Goal: Check status: Check status

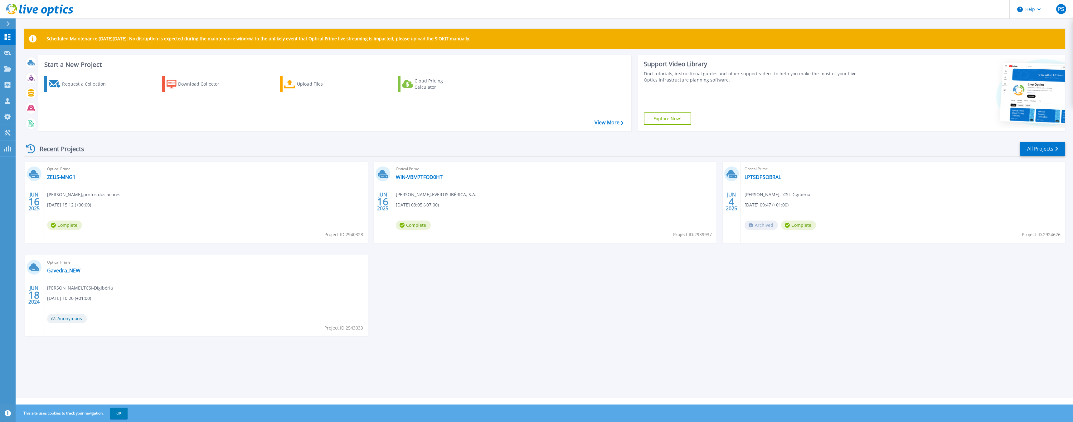
click at [64, 181] on div "Optical Prime ZEUS-MNG1 [PERSON_NAME] , portos dos acores [DATE] 15:12 (+00:00)…" at bounding box center [205, 202] width 325 height 81
click at [63, 181] on div "Optical Prime ZEUS-MNG1 Santos andrade , portos dos acores 06/16/2025, 15:12 (+…" at bounding box center [205, 202] width 325 height 81
click at [64, 178] on link "ZEUS-MNG1" at bounding box center [61, 177] width 28 height 6
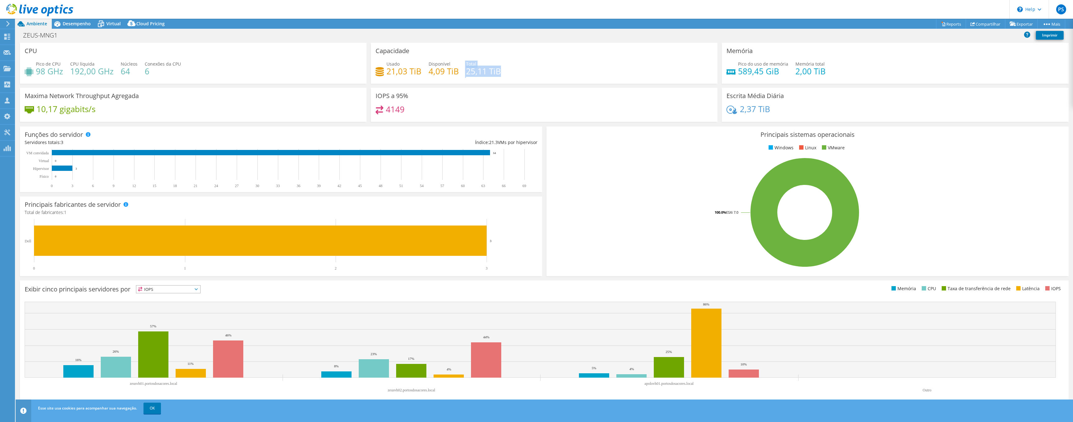
drag, startPoint x: 497, startPoint y: 83, endPoint x: 429, endPoint y: 81, distance: 68.4
click at [429, 81] on div "Capacidade Usado 21,03 TiB Disponível 4,09 TiB Total 25,11 TiB" at bounding box center [544, 65] width 351 height 45
click at [423, 78] on div "Usado 21,03 TiB Disponível 4,09 TiB Total 25,11 TiB" at bounding box center [544, 71] width 337 height 20
